Goal: Check status: Check status

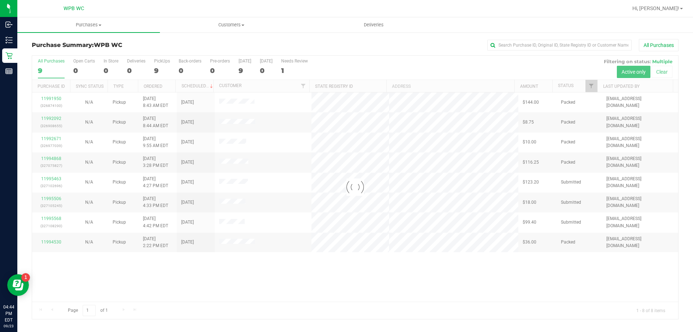
click at [568, 259] on div at bounding box center [355, 187] width 646 height 263
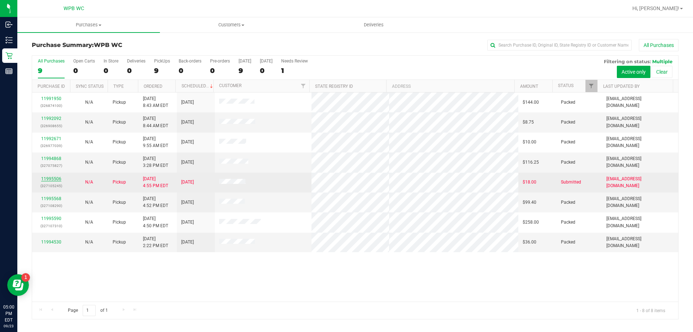
click at [52, 177] on link "11995506" at bounding box center [51, 178] width 20 height 5
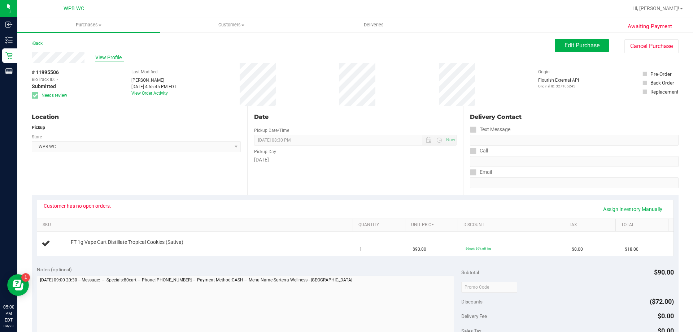
click at [99, 55] on span "View Profile" at bounding box center [109, 58] width 29 height 8
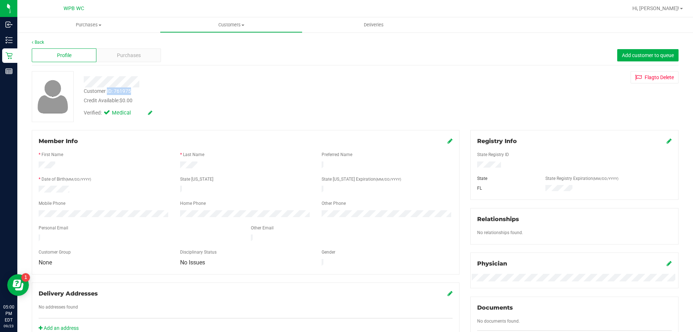
drag, startPoint x: 136, startPoint y: 93, endPoint x: 107, endPoint y: 94, distance: 28.6
click at [107, 94] on div "Customer ID: 761975 Credit Available: $0.00" at bounding box center [242, 95] width 329 height 17
copy div "ID: 761975"
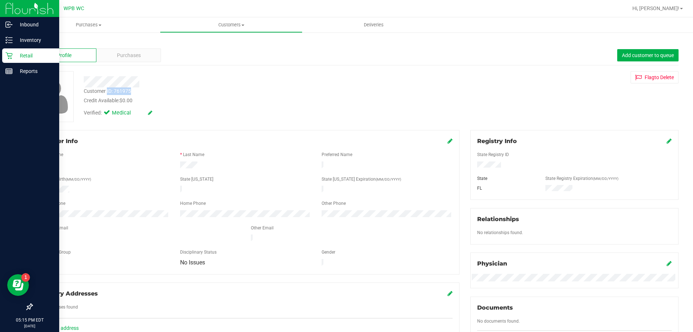
click at [5, 58] on div "Retail" at bounding box center [30, 55] width 57 height 14
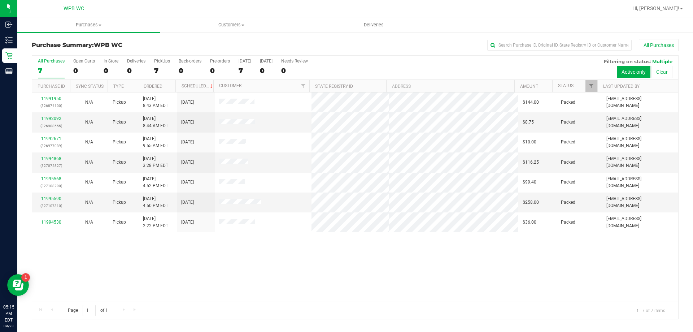
click at [395, 244] on div "11991950 (326874100) N/A Pickup [DATE] 8:43 AM EDT 9/23/2025 $144.00 Packed [EM…" at bounding box center [355, 196] width 646 height 209
click at [486, 257] on div "11991950 (326874100) N/A Pickup [DATE] 8:43 AM EDT 9/23/2025 $144.00 Packed [EM…" at bounding box center [355, 196] width 646 height 209
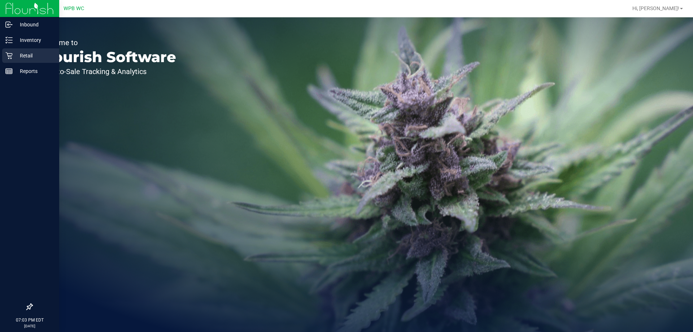
click at [33, 55] on p "Retail" at bounding box center [34, 55] width 43 height 9
